Goal: Task Accomplishment & Management: Manage account settings

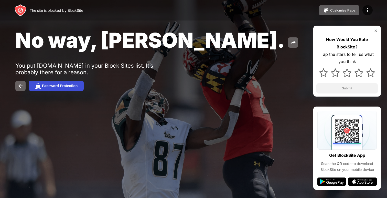
click at [53, 84] on div "Password Protection" at bounding box center [60, 86] width 36 height 4
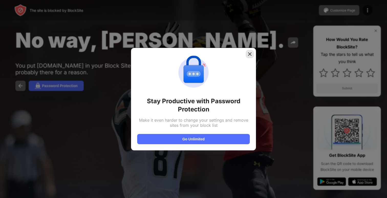
click at [251, 51] on img at bounding box center [249, 53] width 5 height 5
